Goal: Transaction & Acquisition: Purchase product/service

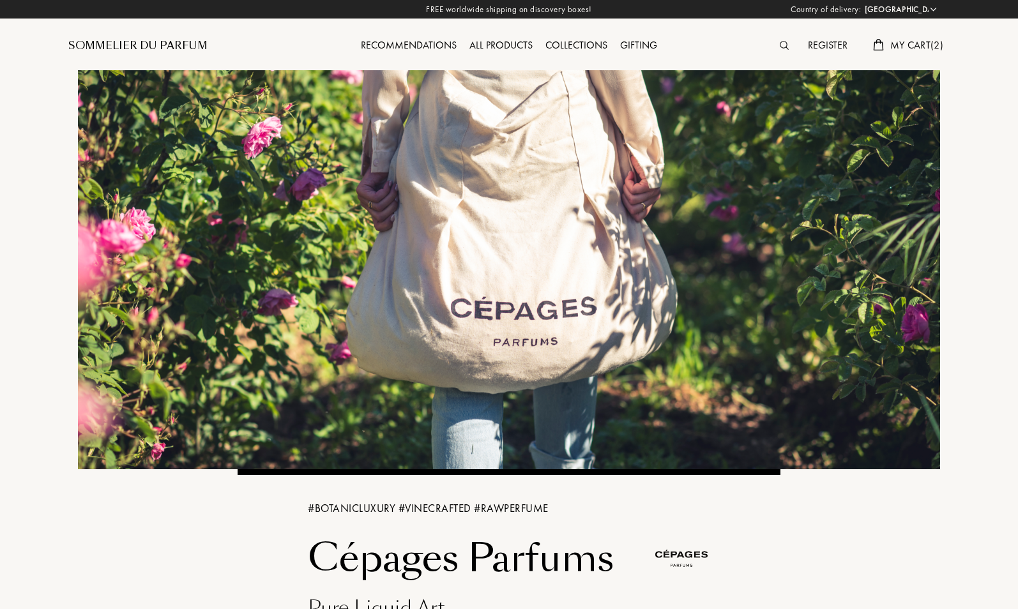
select select "DE"
click at [892, 46] on span "My Cart ( 2 )" at bounding box center [916, 44] width 53 height 13
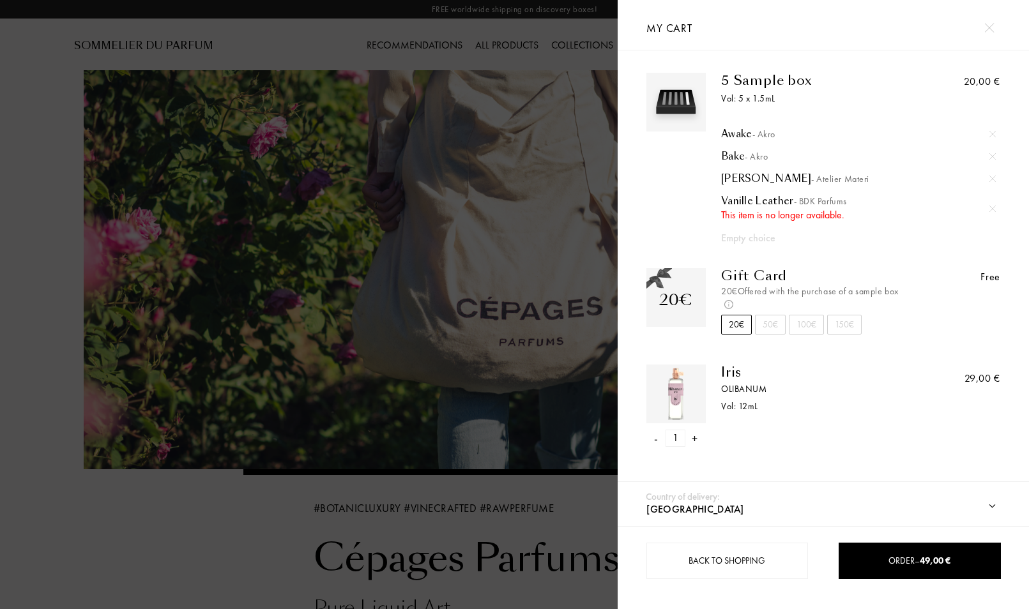
click at [989, 208] on img at bounding box center [992, 209] width 6 height 6
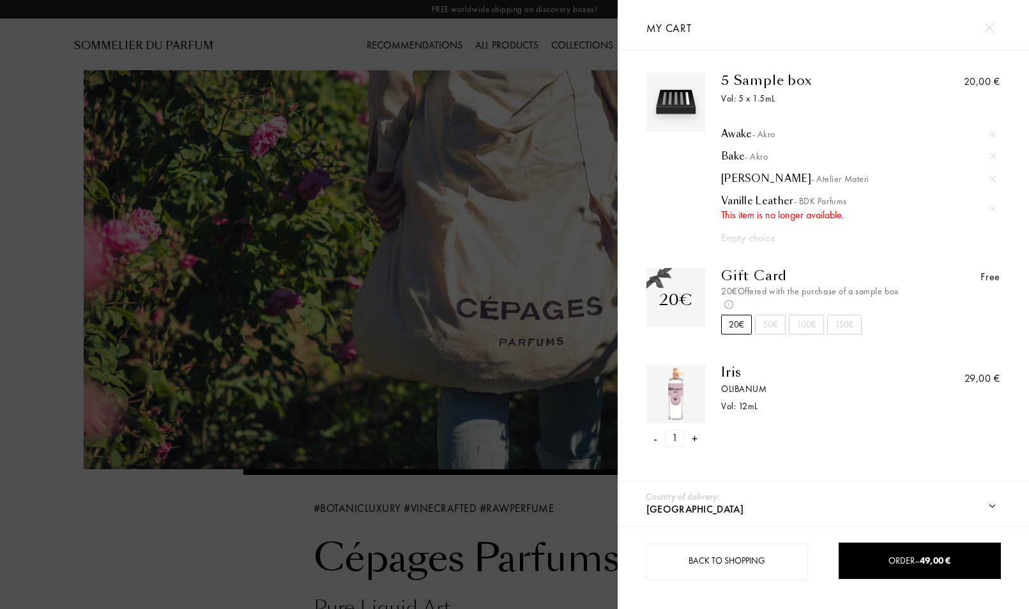
click at [515, 185] on div at bounding box center [309, 304] width 618 height 609
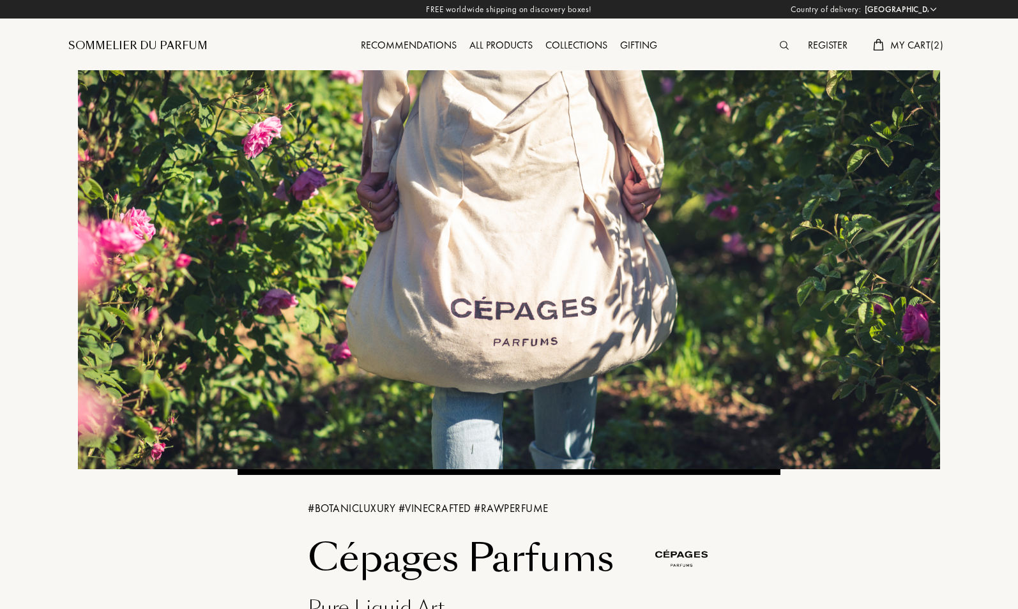
click at [515, 42] on div "All products" at bounding box center [501, 46] width 76 height 17
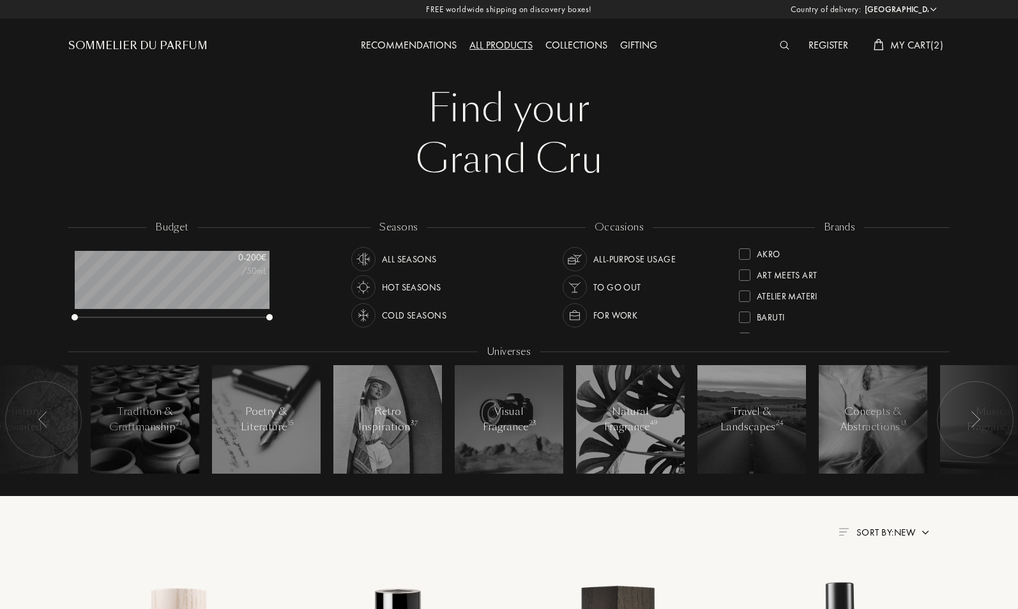
select select "DE"
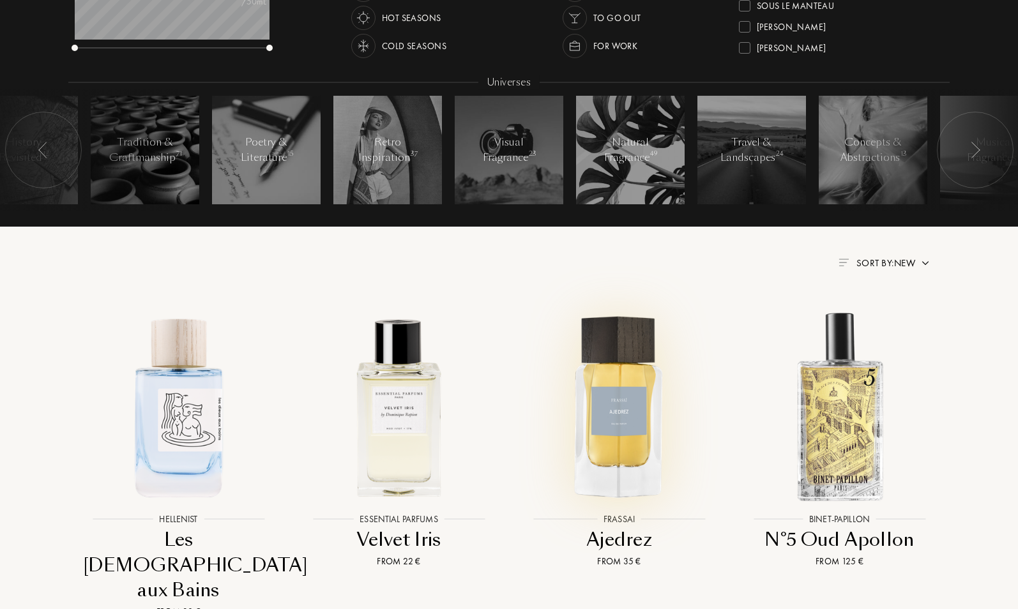
scroll to position [326, 0]
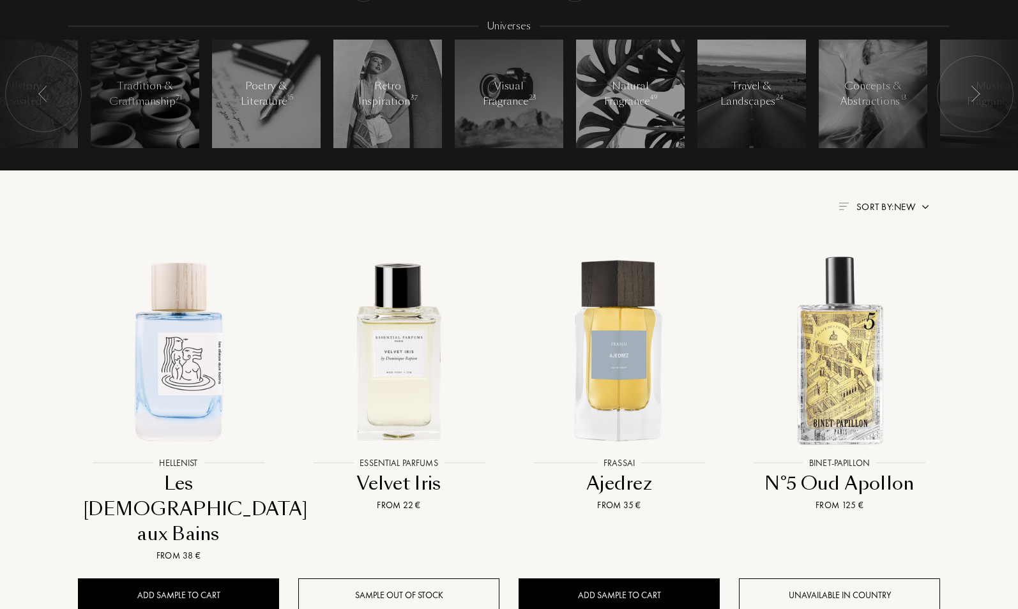
click at [927, 210] on img at bounding box center [925, 207] width 10 height 10
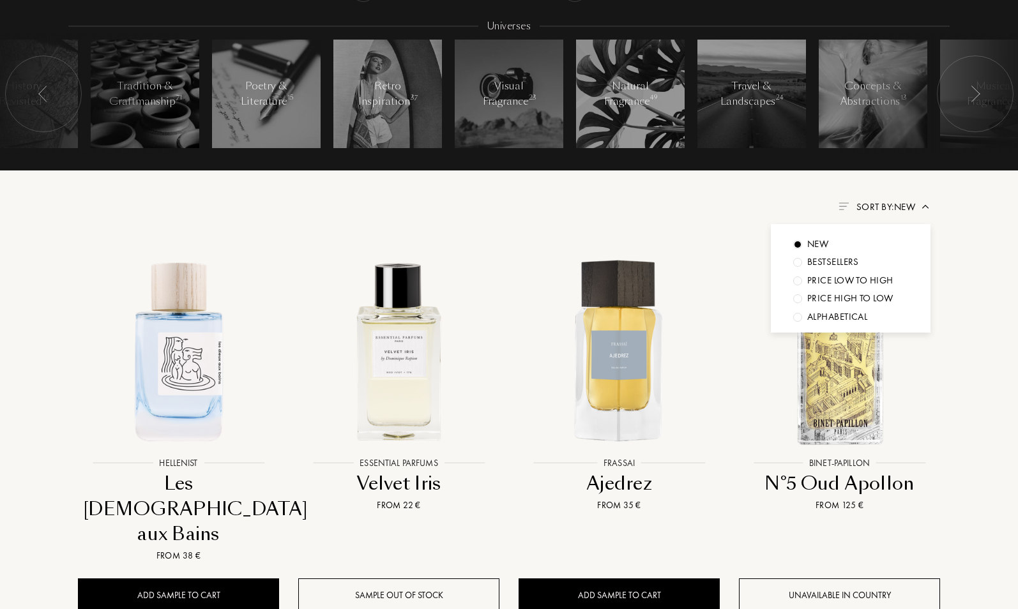
click at [859, 317] on div "Alphabetical" at bounding box center [837, 317] width 60 height 15
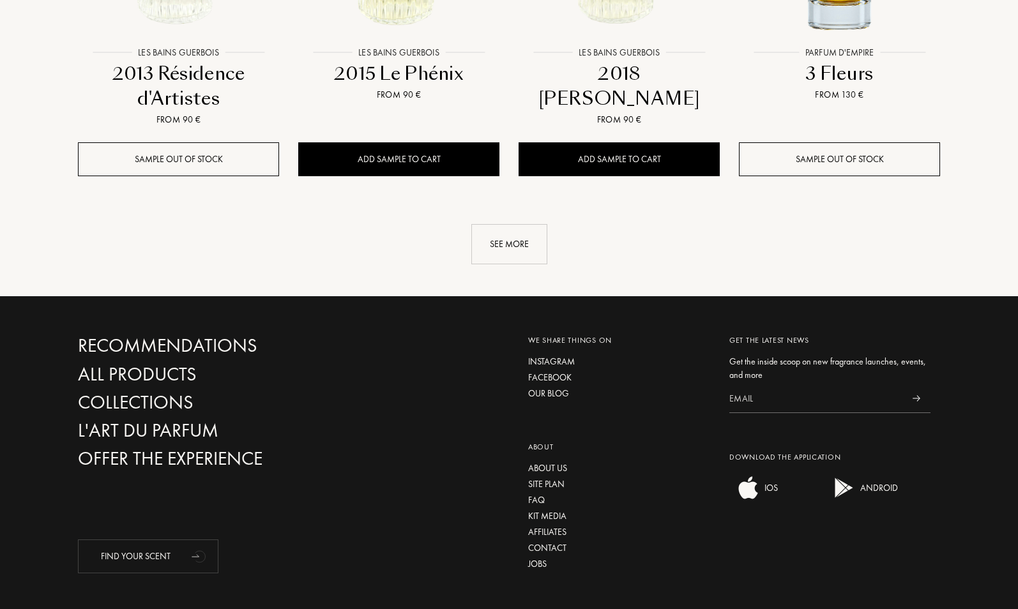
scroll to position [1499, 0]
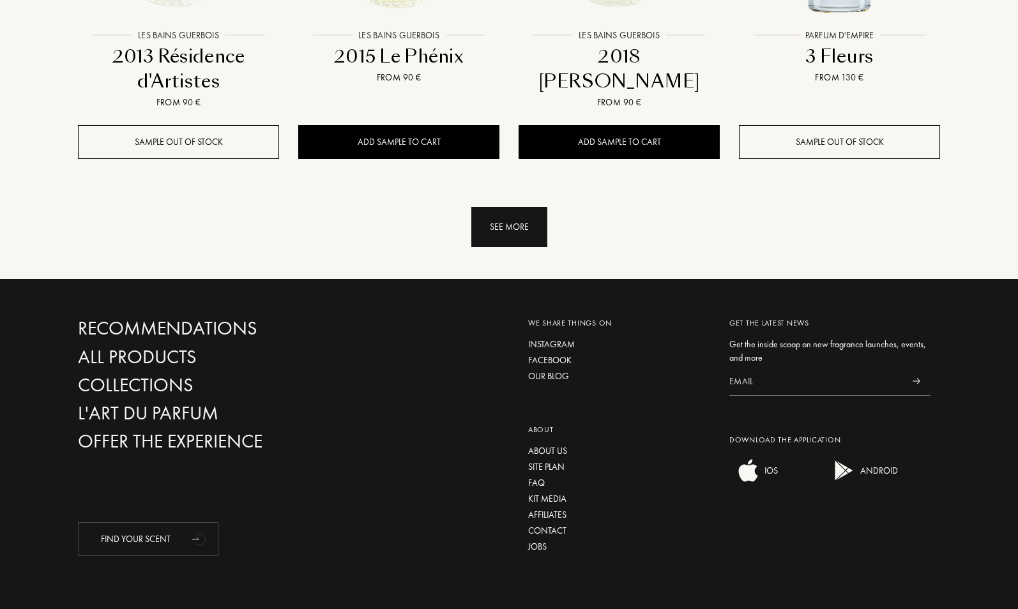
click at [528, 233] on div "See more" at bounding box center [509, 227] width 76 height 40
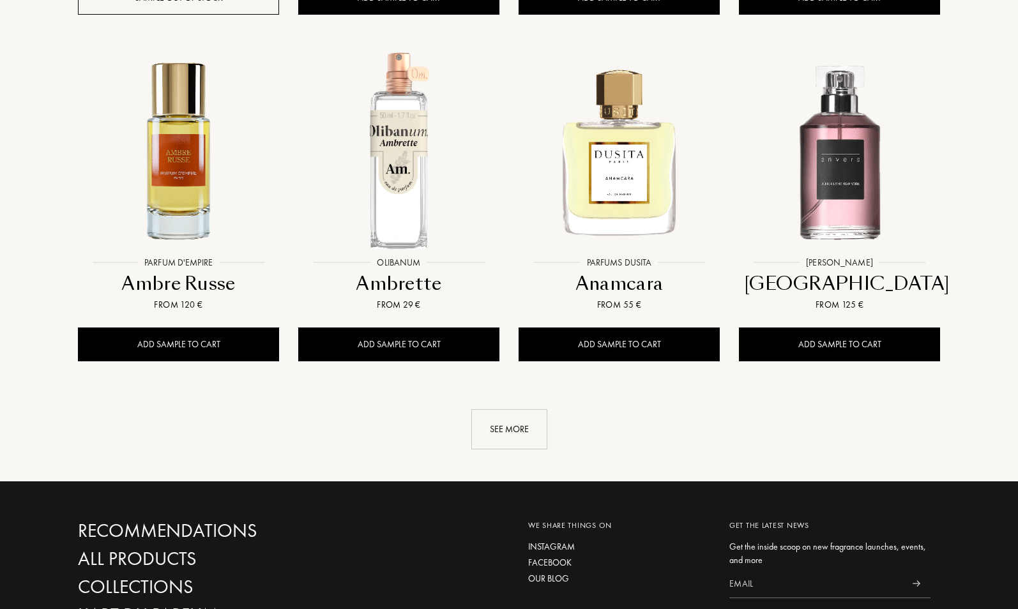
scroll to position [2346, 0]
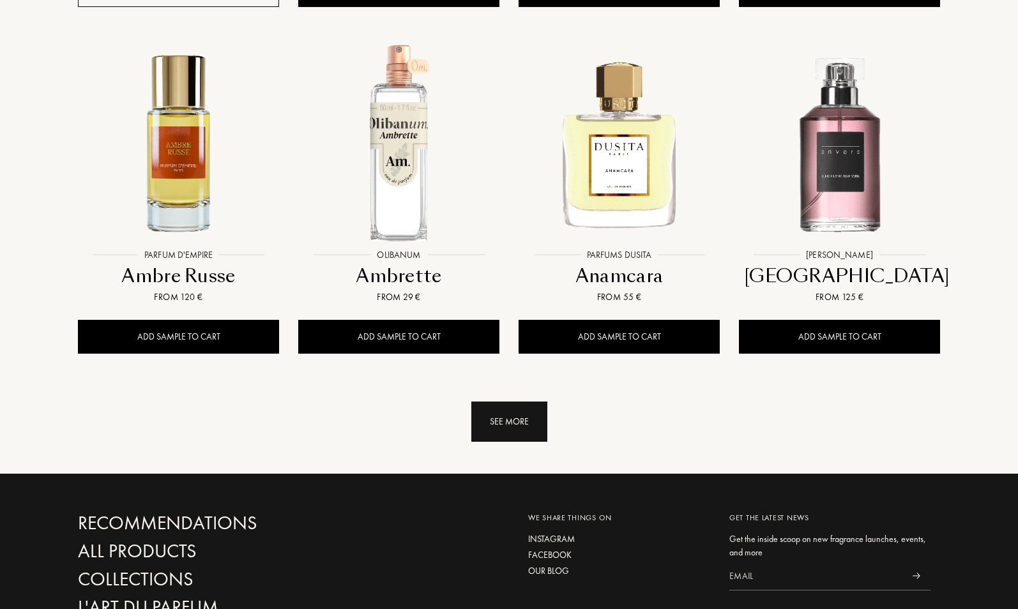
click at [501, 423] on div "See more" at bounding box center [509, 422] width 76 height 40
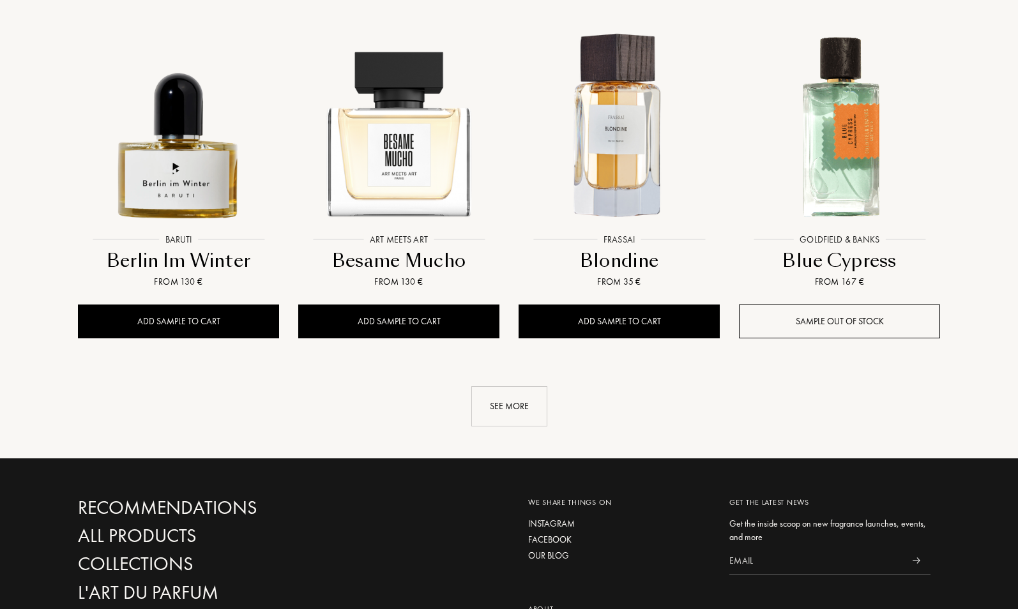
scroll to position [3453, 0]
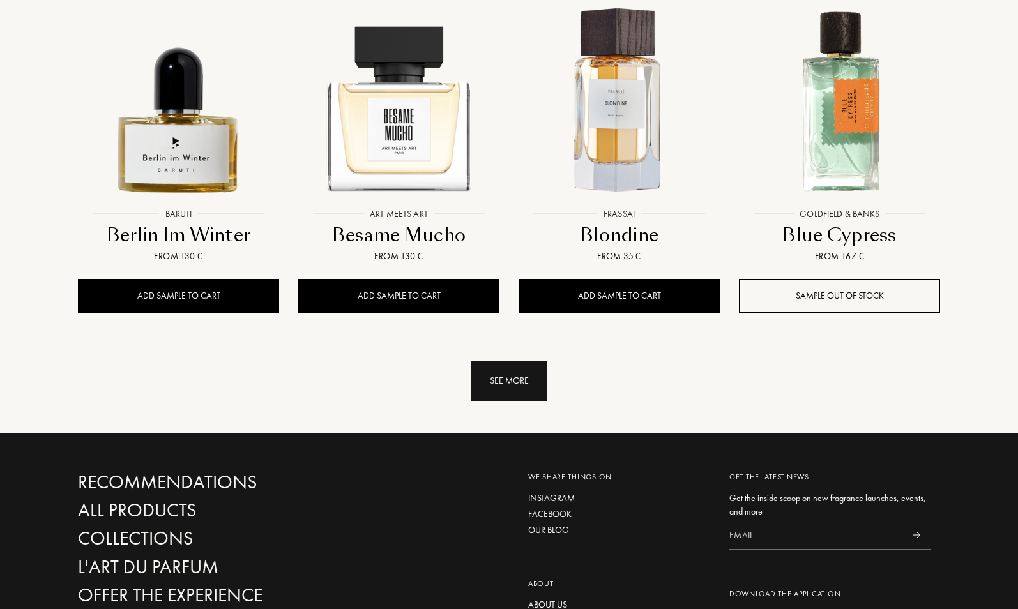
click at [512, 384] on div "See more" at bounding box center [509, 381] width 76 height 40
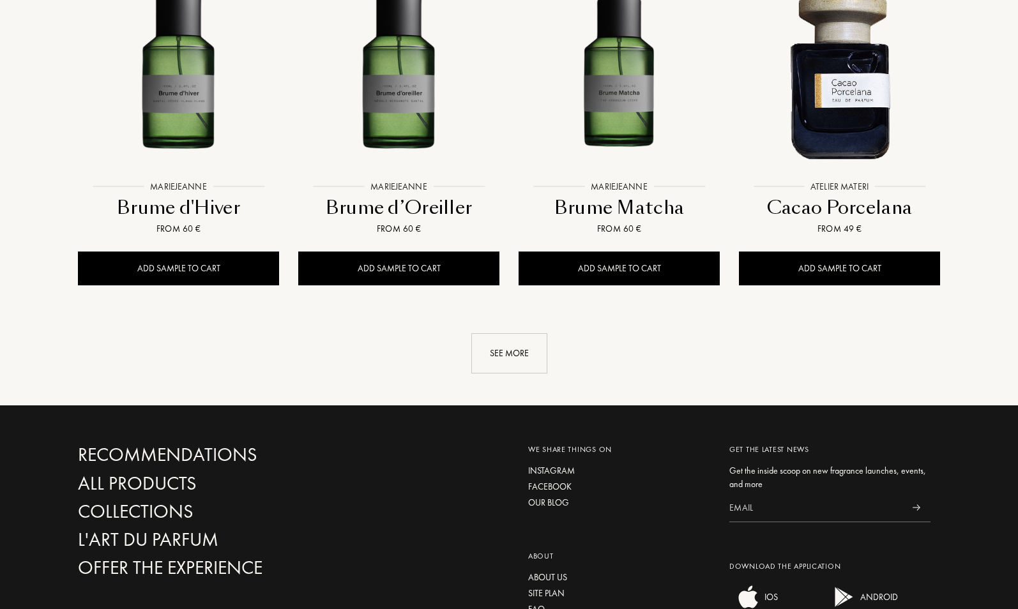
scroll to position [4561, 0]
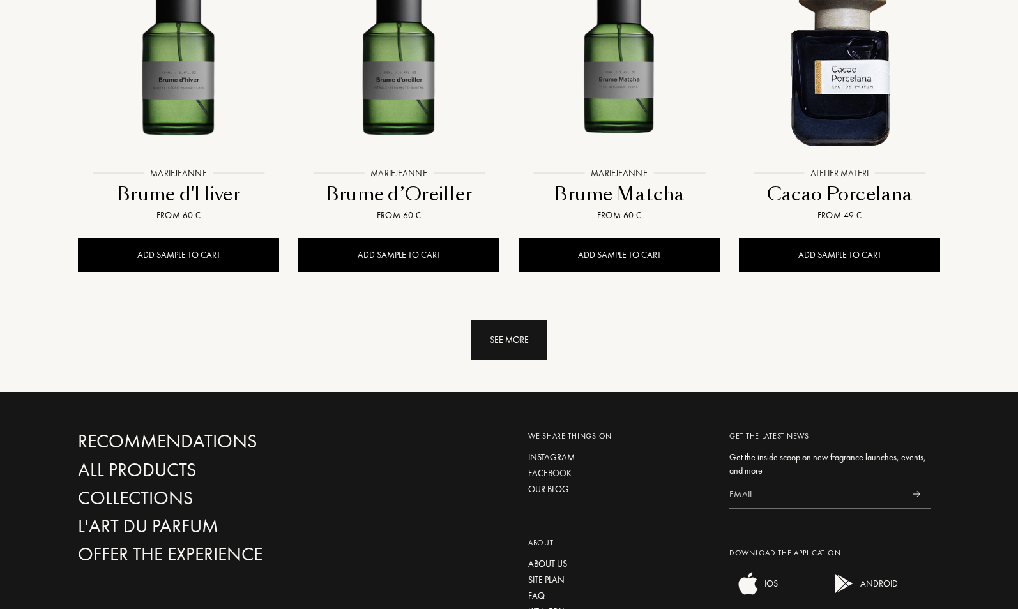
click at [490, 342] on div "See more" at bounding box center [509, 340] width 76 height 40
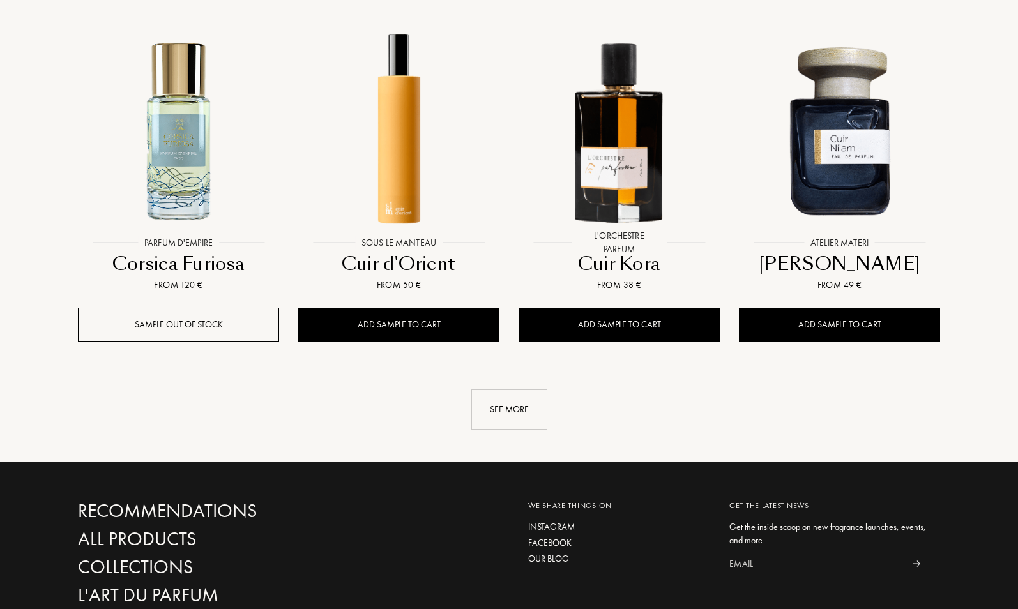
scroll to position [5538, 0]
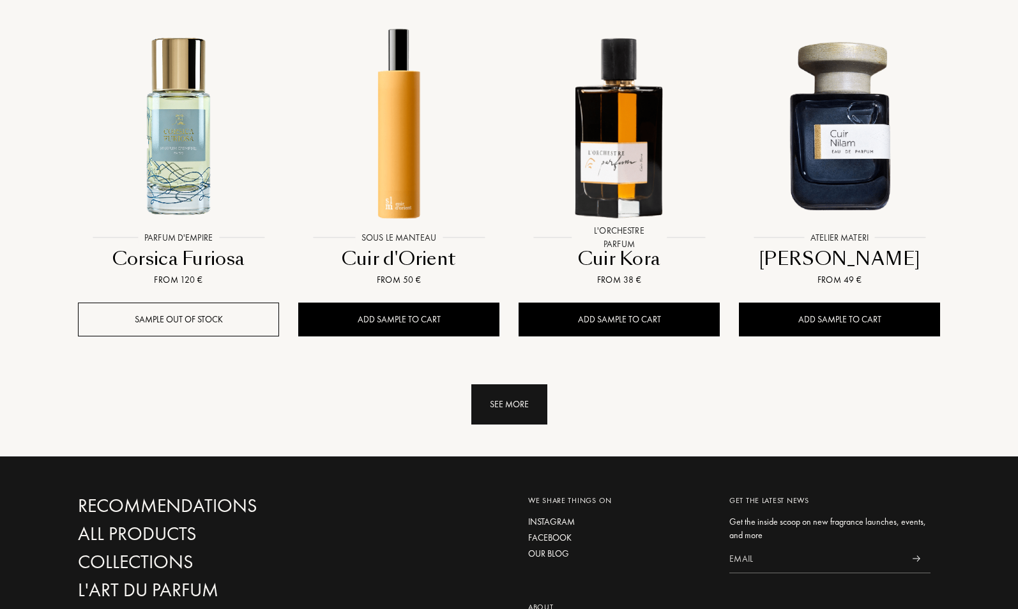
click at [500, 407] on div "See more" at bounding box center [509, 405] width 76 height 40
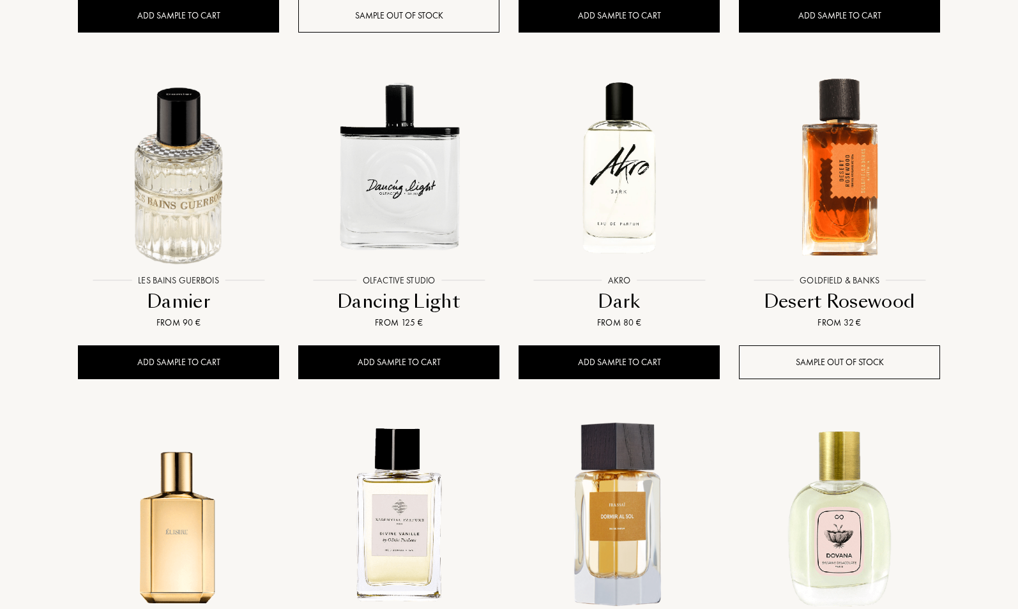
scroll to position [6450, 0]
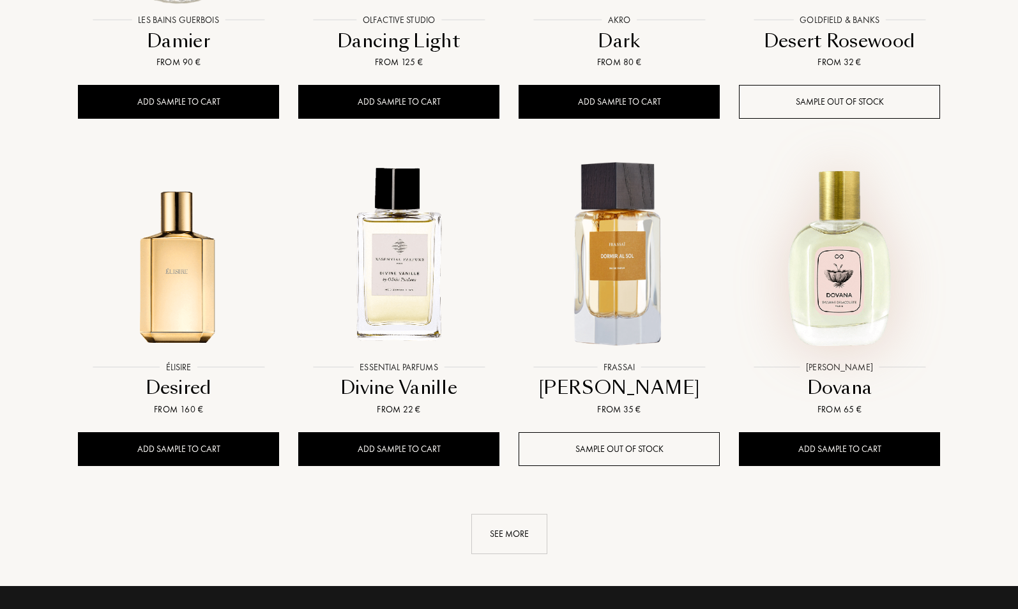
click at [813, 253] on img at bounding box center [839, 254] width 199 height 199
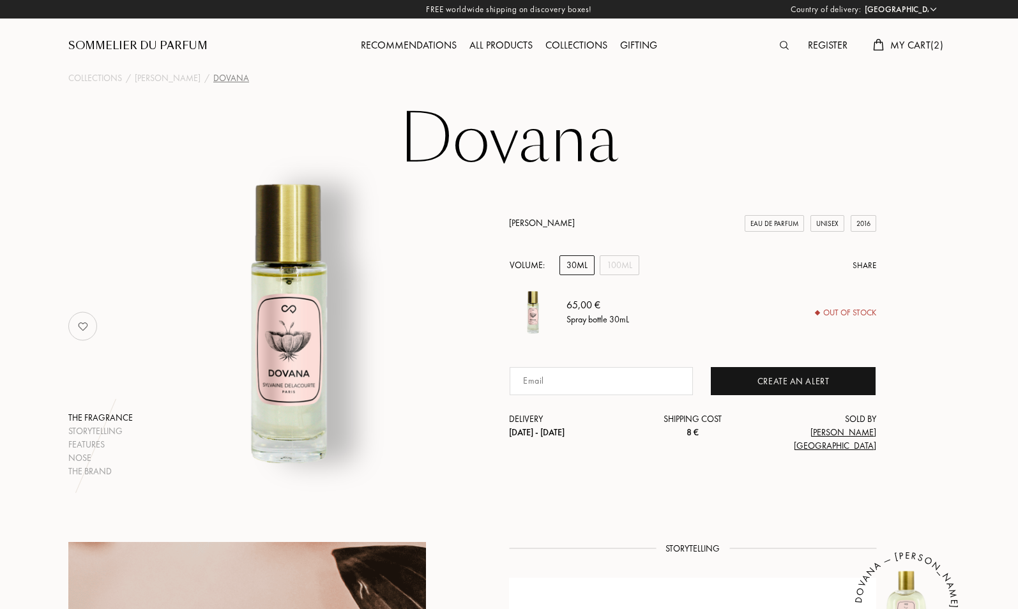
select select "DE"
click at [612, 275] on div "100mL" at bounding box center [620, 266] width 40 height 20
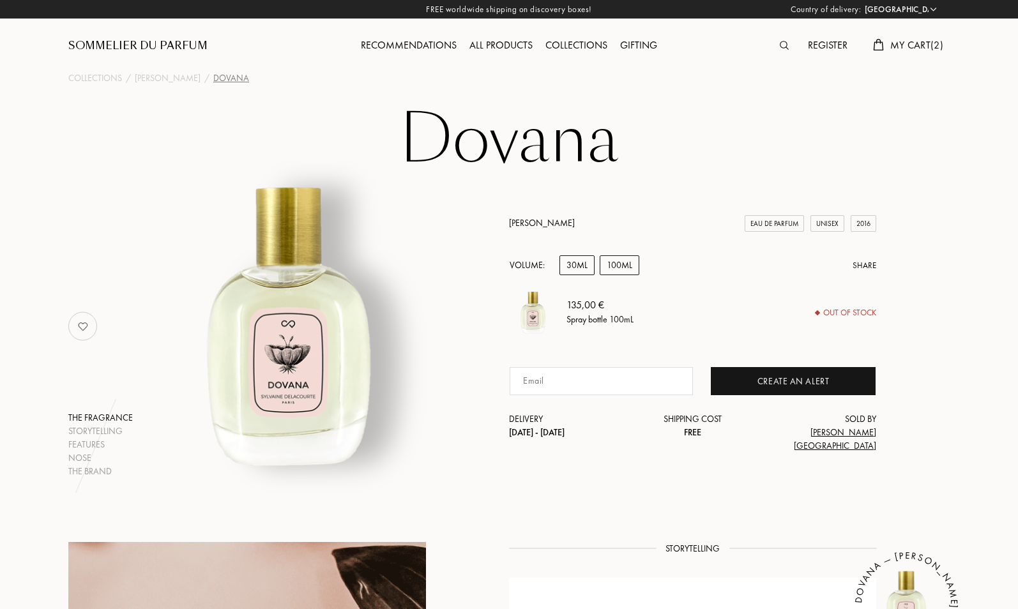
click at [578, 275] on div "30mL" at bounding box center [577, 266] width 35 height 20
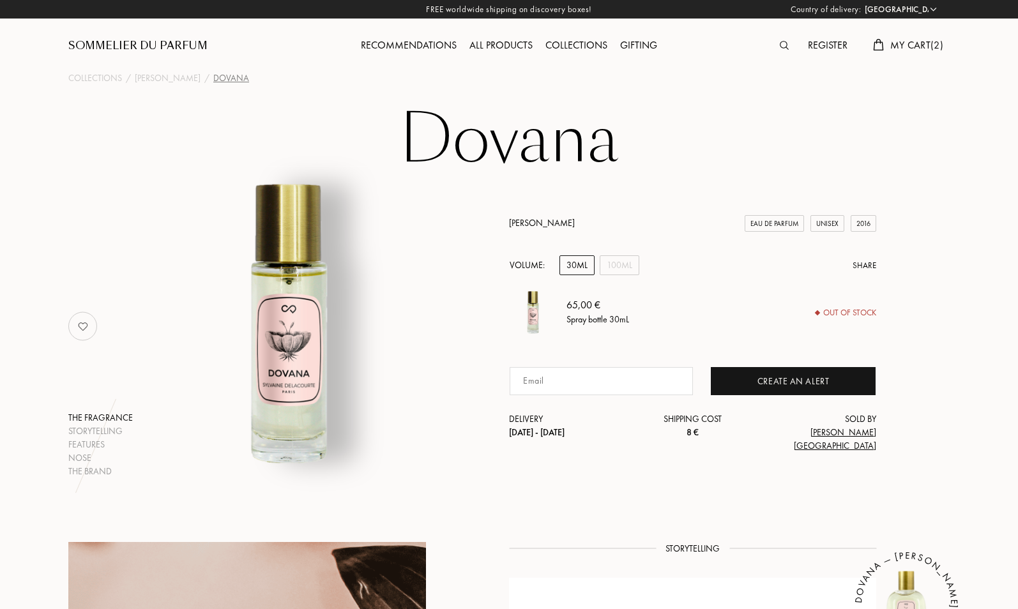
click at [780, 42] on img at bounding box center [784, 45] width 9 height 9
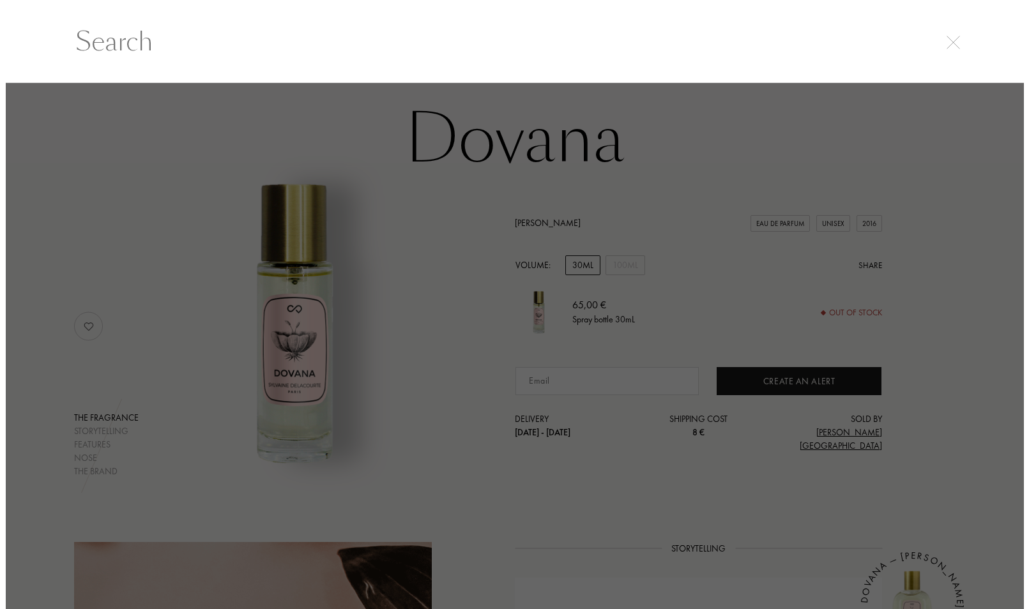
scroll to position [1, 0]
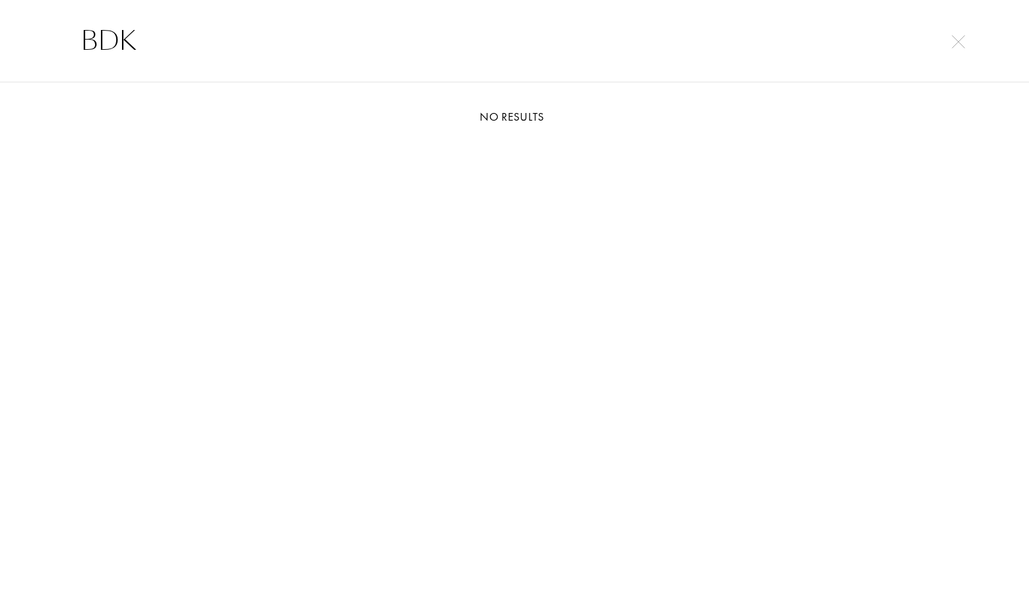
type input "BDK"
